Goal: Task Accomplishment & Management: Manage account settings

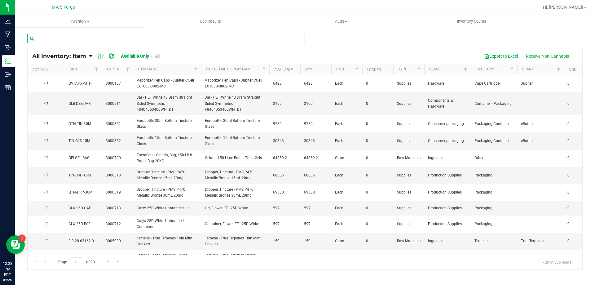
click at [71, 40] on input "text" at bounding box center [165, 38] width 277 height 9
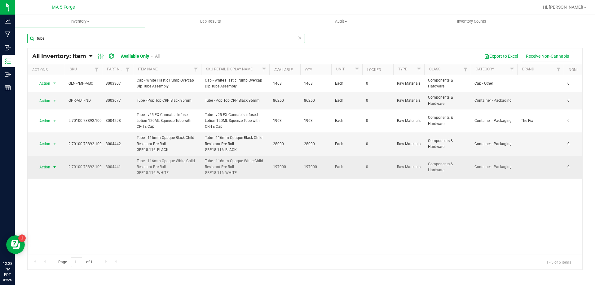
type input "tube"
click at [55, 166] on span "select" at bounding box center [54, 166] width 5 height 5
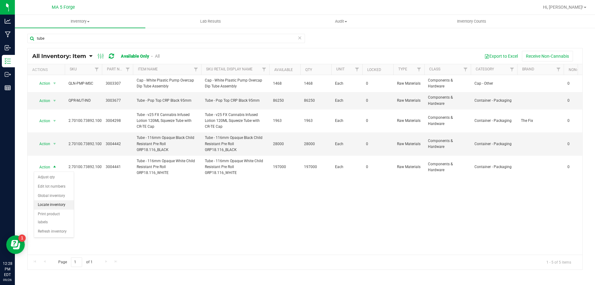
click at [50, 206] on li "Locate inventory" at bounding box center [54, 204] width 40 height 9
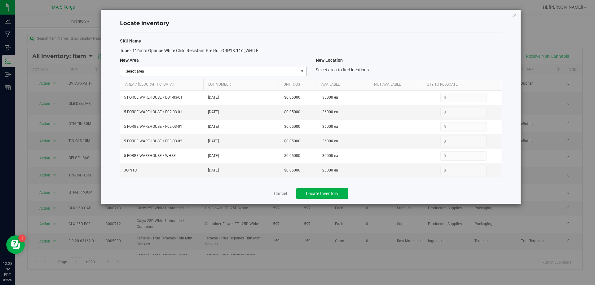
click at [300, 73] on span "select" at bounding box center [301, 71] width 5 height 5
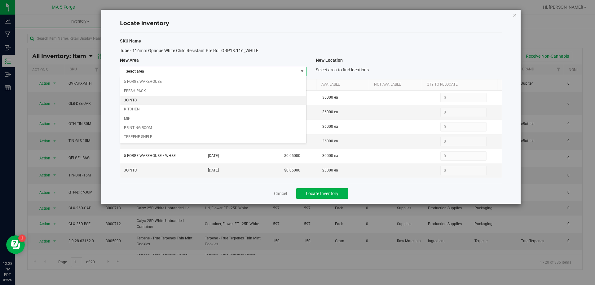
click at [152, 100] on li "JOINTS" at bounding box center [212, 100] width 185 height 9
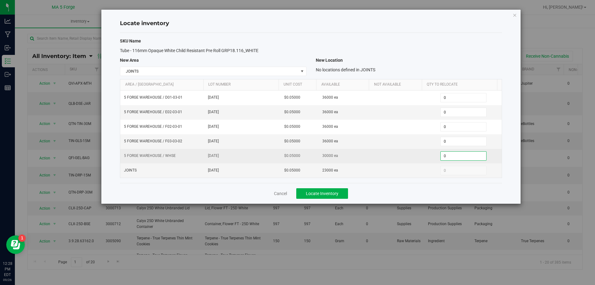
click at [458, 155] on span "0 0" at bounding box center [463, 155] width 46 height 9
type input "4000"
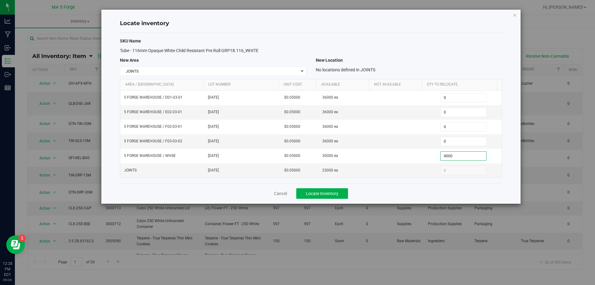
type input "4,000"
click at [422, 56] on div "SKU Name Tube - 116mm Opaque White Child Resistant Pre Roll GRP18.116_WHITE New…" at bounding box center [311, 108] width 382 height 150
click at [322, 194] on span "Locate Inventory" at bounding box center [322, 193] width 33 height 5
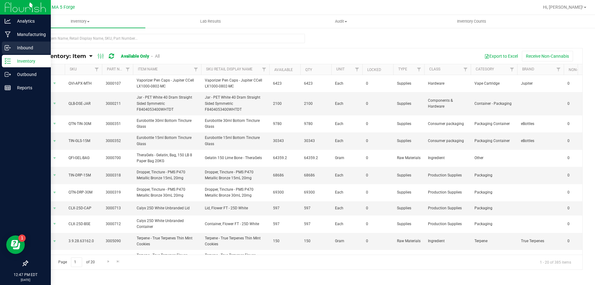
click at [22, 47] on p "Inbound" at bounding box center [29, 47] width 37 height 7
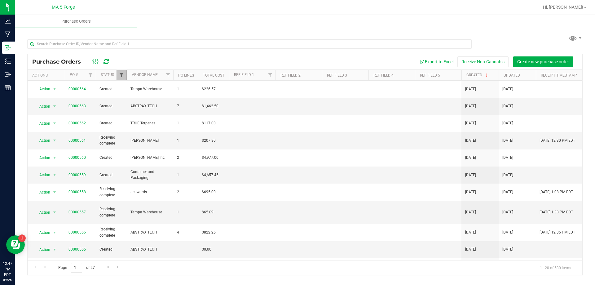
click at [121, 74] on span "Filter" at bounding box center [121, 74] width 5 height 5
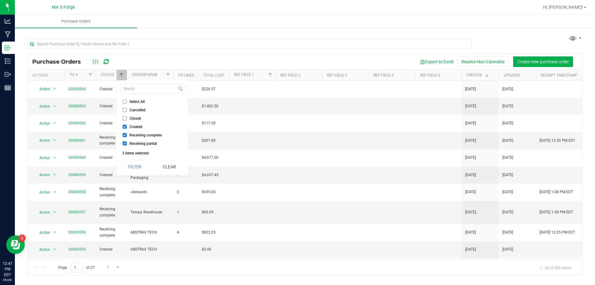
click at [125, 134] on input "Receiving complete" at bounding box center [125, 135] width 4 height 4
checkbox input "false"
click at [133, 164] on button "Filter" at bounding box center [135, 167] width 30 height 14
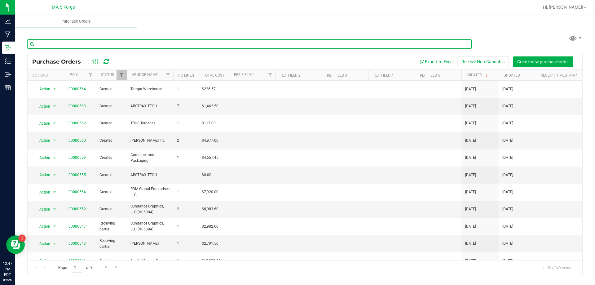
click at [81, 44] on input "text" at bounding box center [249, 43] width 444 height 9
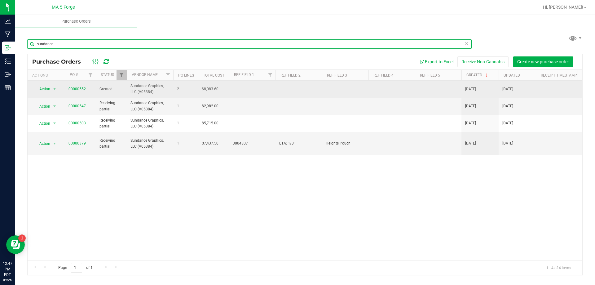
type input "sundance"
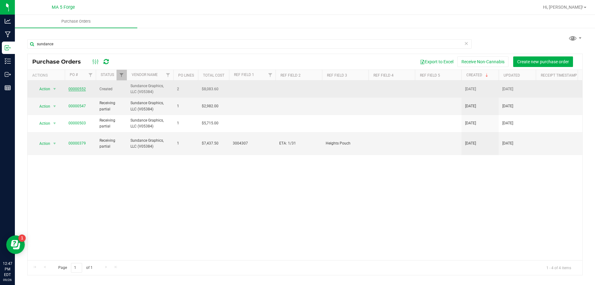
click at [76, 87] on link "00000552" at bounding box center [76, 89] width 17 height 4
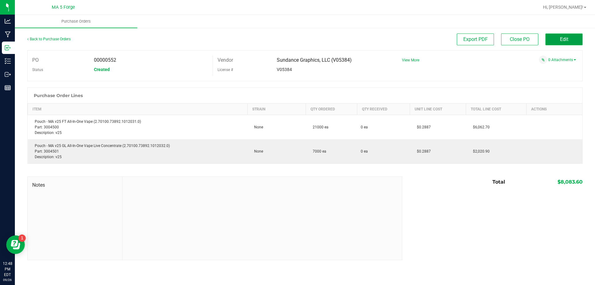
click at [558, 37] on button "Edit" at bounding box center [563, 39] width 37 height 12
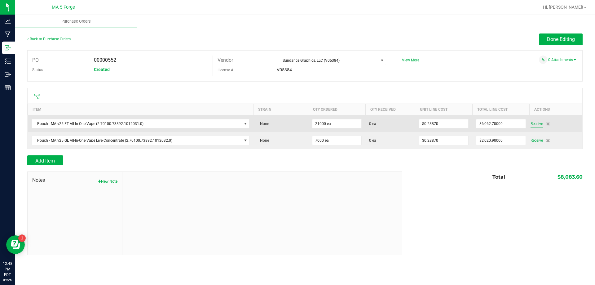
click at [535, 124] on span "Receive" at bounding box center [536, 123] width 12 height 7
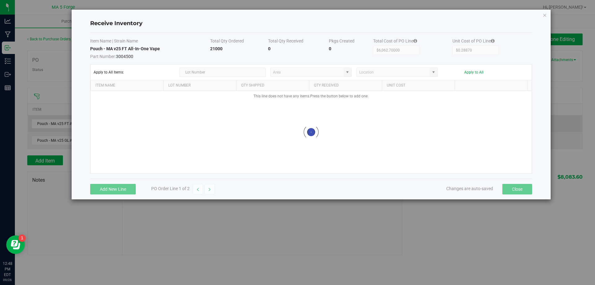
type input "5 FORGE WAREHOUSE"
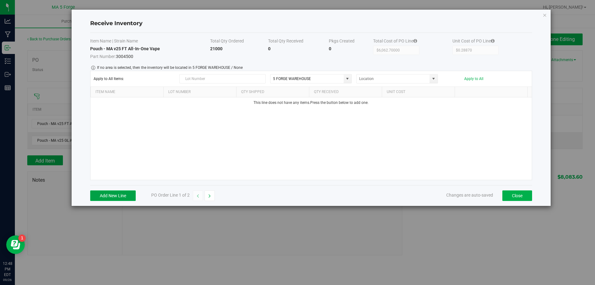
click at [115, 192] on button "Add New Line" at bounding box center [113, 195] width 46 height 11
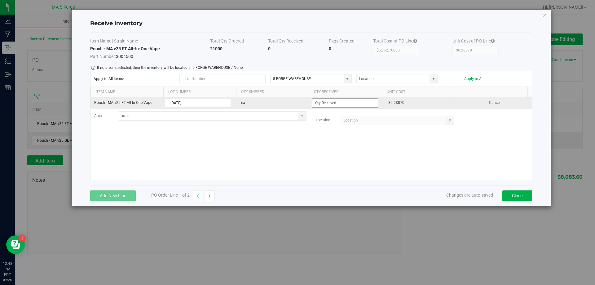
type input "9/26/25"
click at [327, 105] on input at bounding box center [344, 102] width 65 height 9
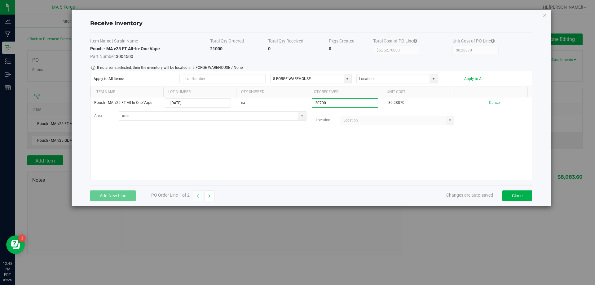
type input "20700 ea"
click at [302, 146] on kendo-grid-list "Pouch - MA v25 FT All-In-One Vape 9/26/25 ea 20700 ea $0.28870 Cancel Area Loca…" at bounding box center [310, 138] width 441 height 82
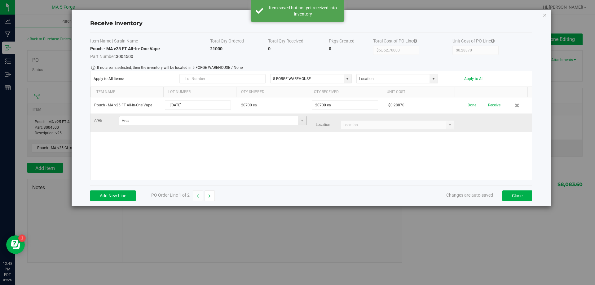
click at [299, 124] on span at bounding box center [302, 120] width 8 height 9
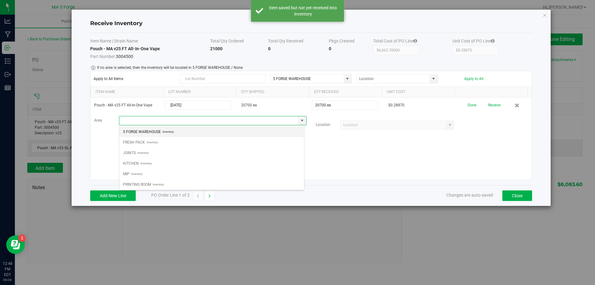
click at [175, 132] on li "5 FORGE WAREHOUSE Inventory" at bounding box center [211, 131] width 185 height 11
type input "5 FORGE WAREHOUSE"
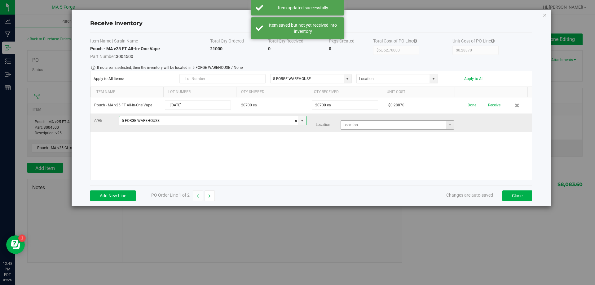
click at [446, 128] on span at bounding box center [450, 124] width 8 height 9
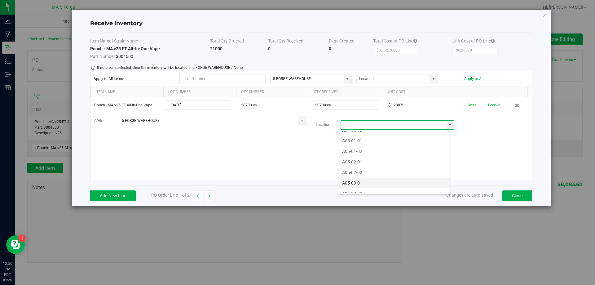
scroll to position [248, 0]
click at [353, 152] on li "A05-01-01" at bounding box center [393, 151] width 111 height 11
type input "A05-01-01"
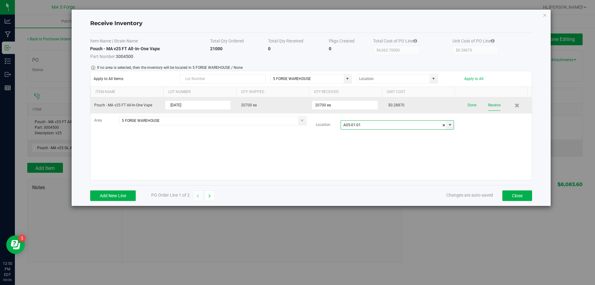
click at [489, 106] on button "Receive" at bounding box center [494, 105] width 12 height 11
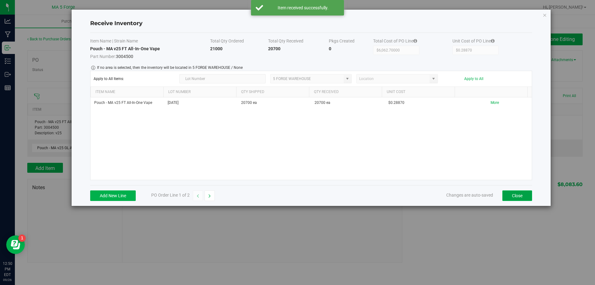
click at [511, 194] on button "Close" at bounding box center [517, 195] width 30 height 11
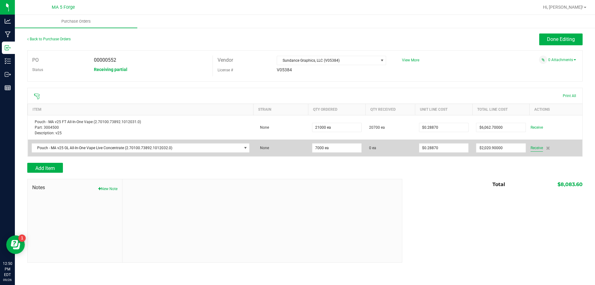
click at [539, 148] on span "Receive" at bounding box center [536, 147] width 12 height 7
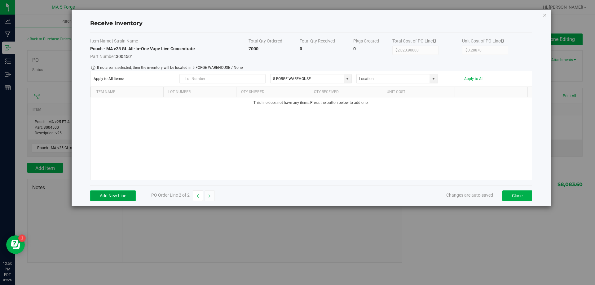
click at [108, 195] on button "Add New Line" at bounding box center [113, 195] width 46 height 11
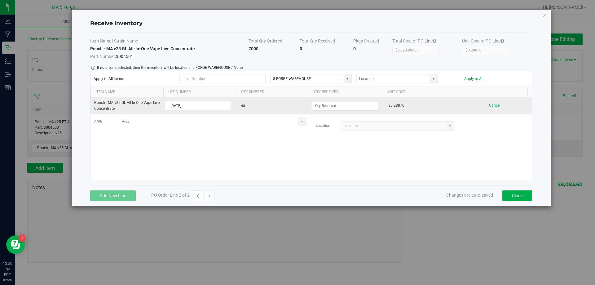
type input "9/26/25"
click at [331, 108] on input at bounding box center [344, 105] width 65 height 9
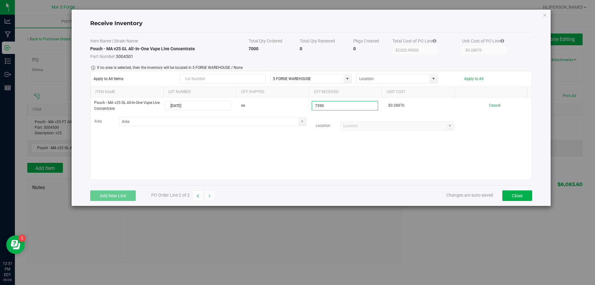
type input "7390 ea"
click at [332, 146] on kendo-grid-list "Pouch - MA v25 GL All-In-One Vape Live Concentrate 9/26/25 ea 7390 ea $0.28870 …" at bounding box center [310, 138] width 441 height 82
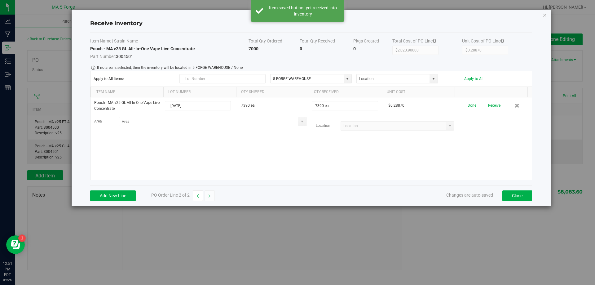
click at [299, 124] on span at bounding box center [301, 121] width 5 height 5
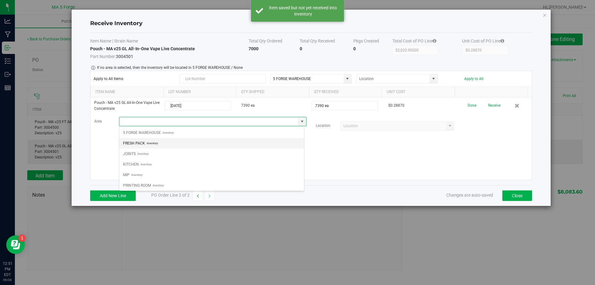
scroll to position [9, 185]
click at [208, 134] on li "5 FORGE WAREHOUSE Inventory" at bounding box center [211, 132] width 185 height 11
type input "5 FORGE WAREHOUSE"
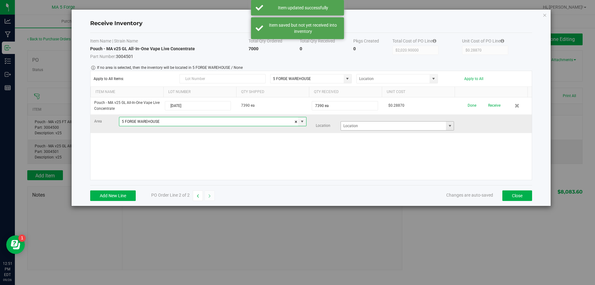
click at [448, 128] on span at bounding box center [449, 125] width 5 height 5
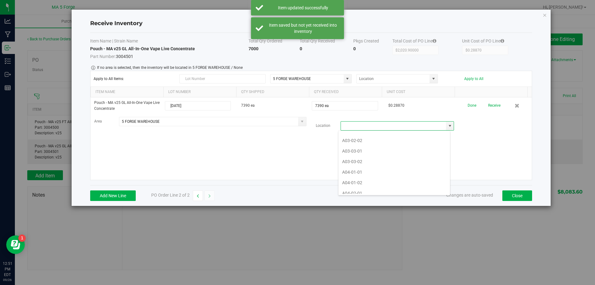
scroll to position [248, 0]
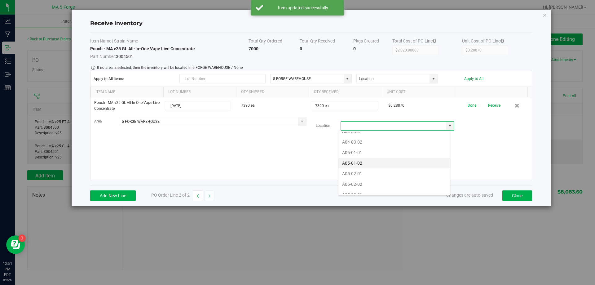
click at [377, 163] on li "A05-01-02" at bounding box center [393, 163] width 111 height 11
type input "A05-01-02"
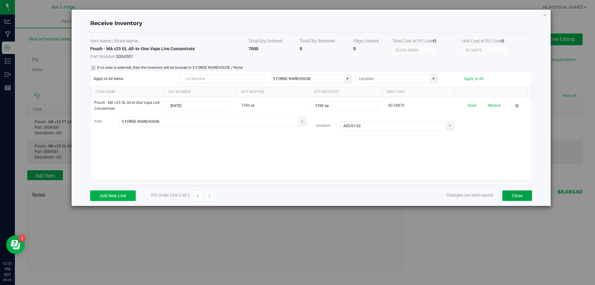
click at [518, 197] on button "Close" at bounding box center [517, 195] width 30 height 11
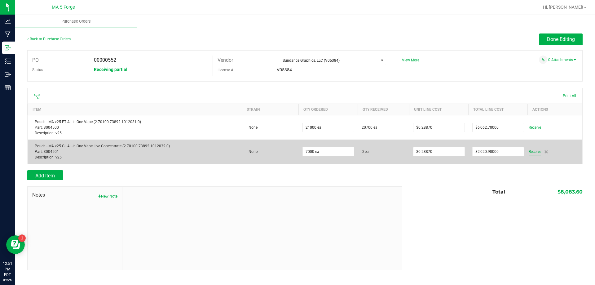
click at [535, 151] on span "Receive" at bounding box center [534, 151] width 12 height 7
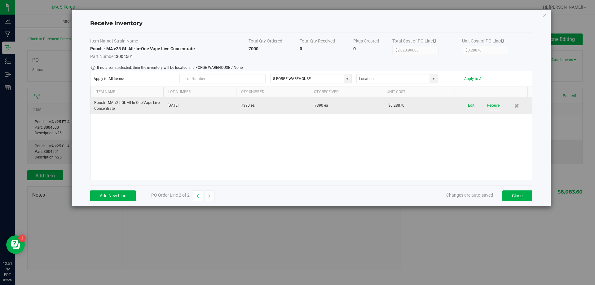
click at [491, 108] on button "Receive" at bounding box center [493, 105] width 12 height 11
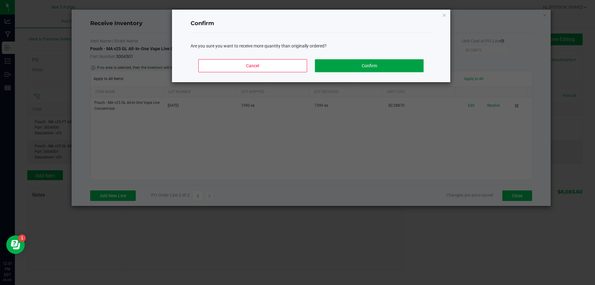
click at [370, 63] on button "Confirm" at bounding box center [369, 65] width 108 height 13
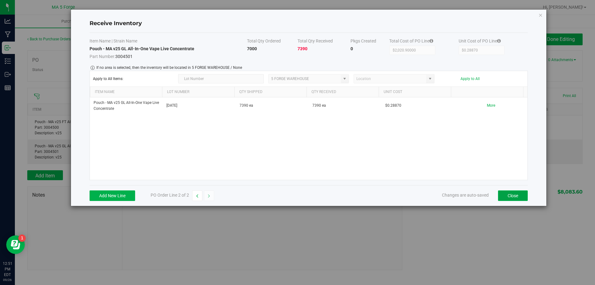
click at [503, 194] on button "Close" at bounding box center [513, 195] width 30 height 11
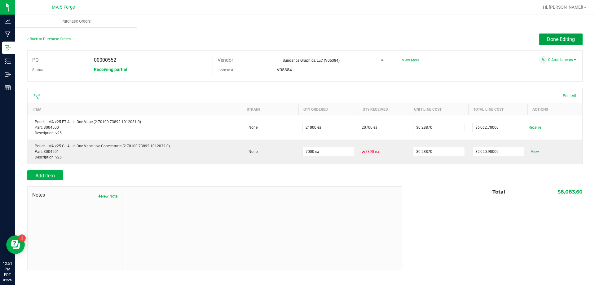
click at [554, 38] on span "Done Editing" at bounding box center [561, 39] width 28 height 6
